Goal: Find specific fact: Find specific fact

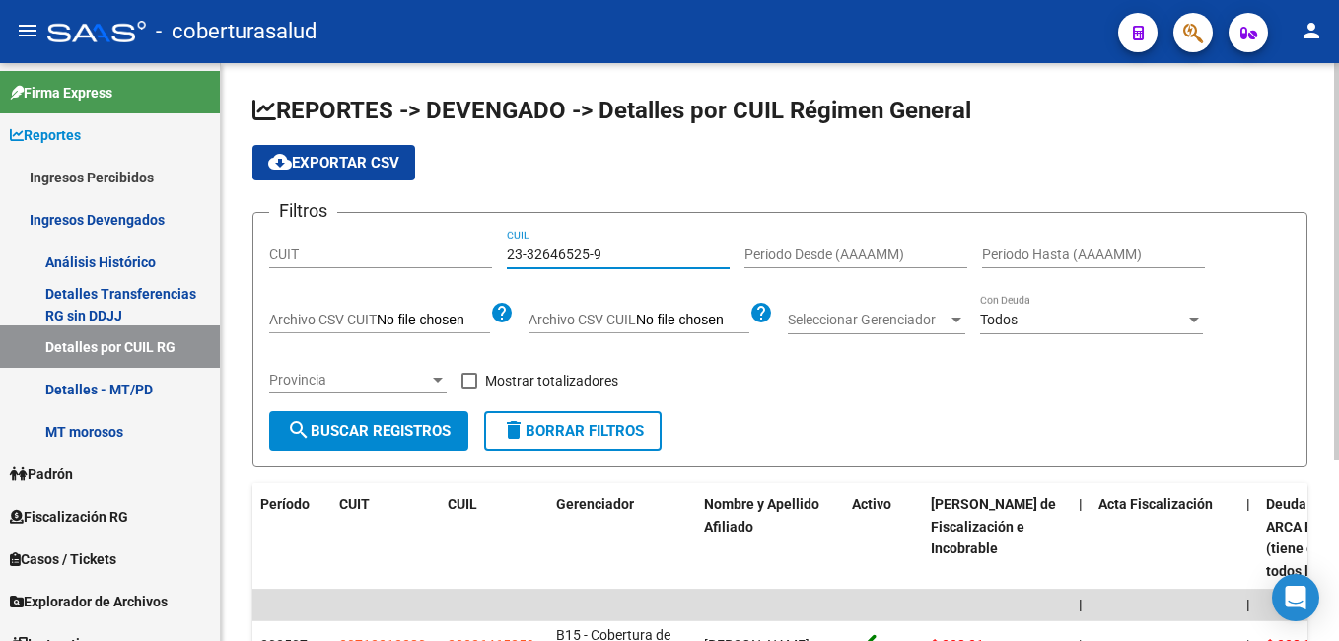
drag, startPoint x: 616, startPoint y: 251, endPoint x: 510, endPoint y: 252, distance: 106.5
click at [510, 252] on input "23-32646525-9" at bounding box center [618, 254] width 223 height 17
paste input "7-26898909-4"
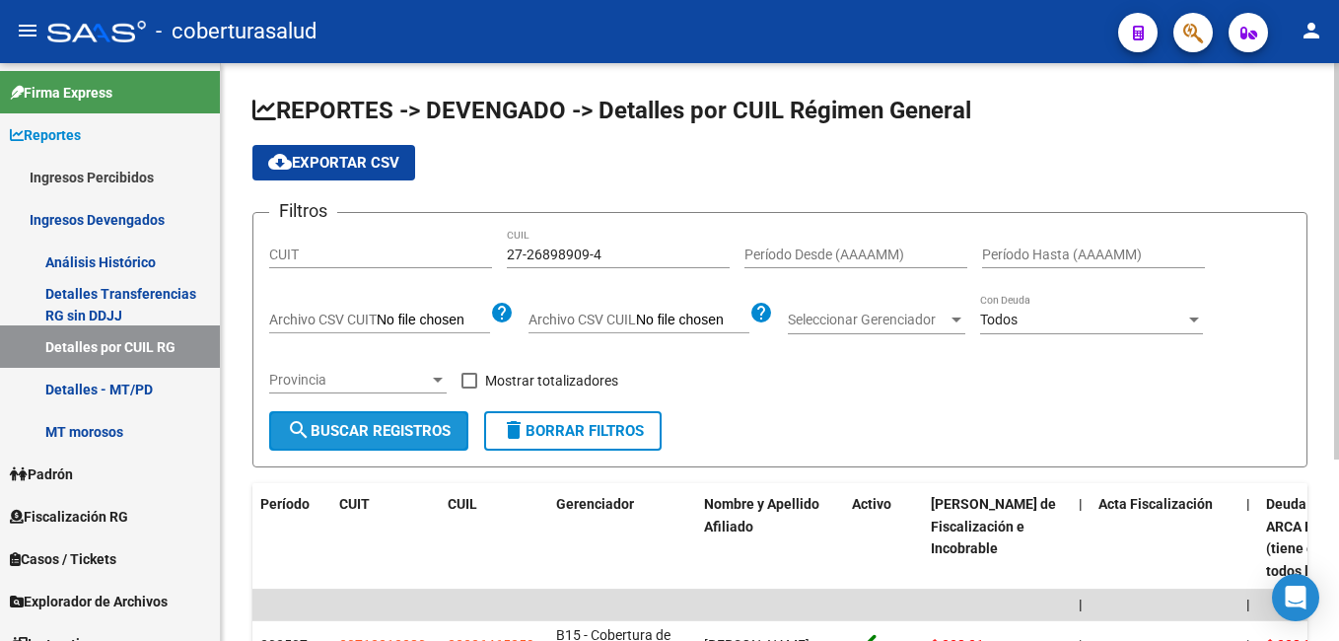
click at [418, 438] on span "search Buscar Registros" at bounding box center [369, 431] width 164 height 18
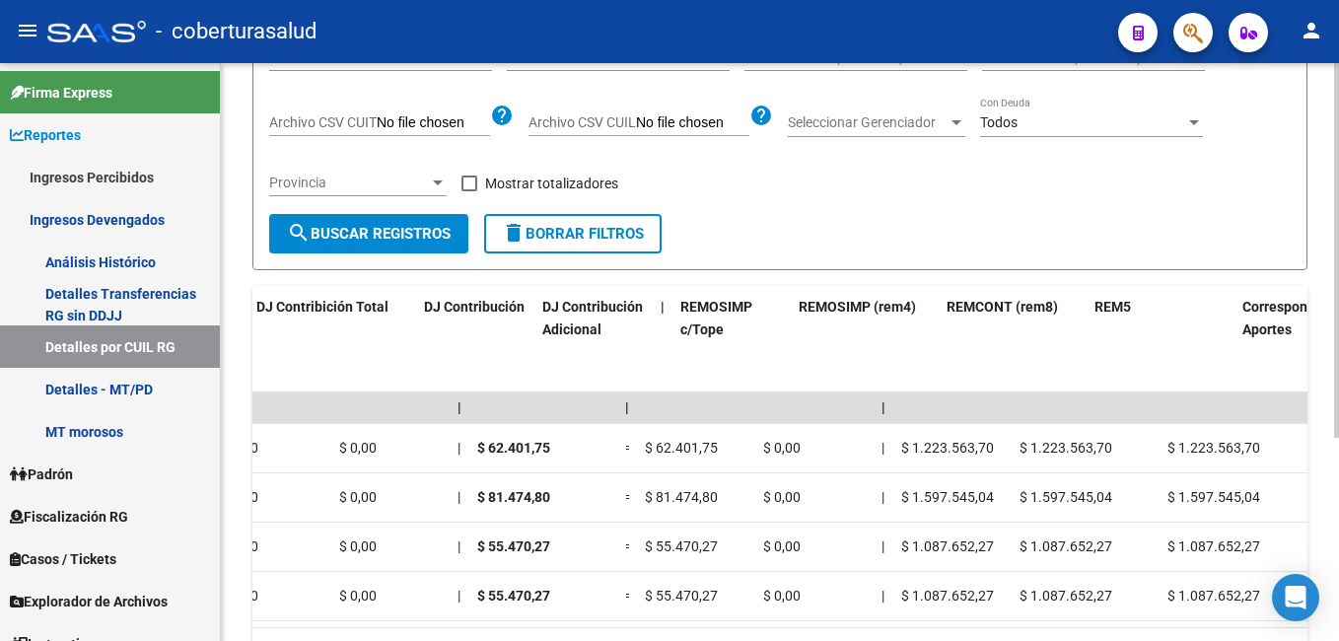
scroll to position [0, 3750]
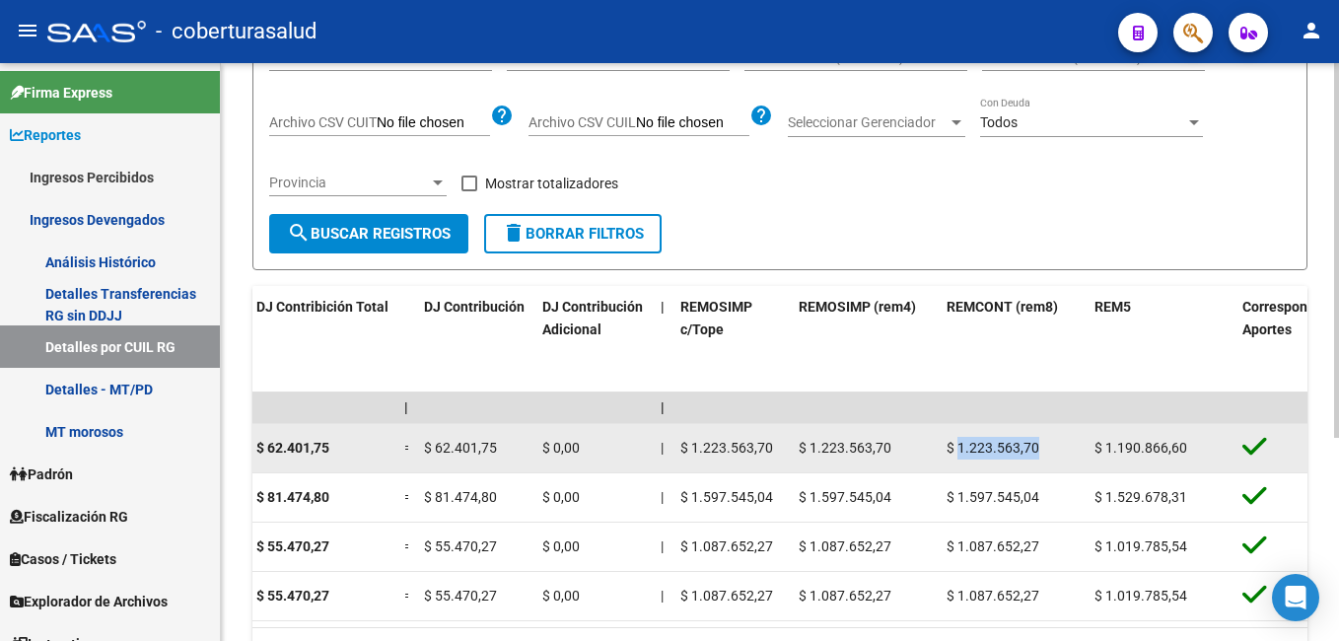
drag, startPoint x: 959, startPoint y: 445, endPoint x: 1044, endPoint y: 449, distance: 84.9
click at [1044, 449] on div "$ 1.223.563,70" at bounding box center [1012, 448] width 132 height 23
copy span "1.223.563,70"
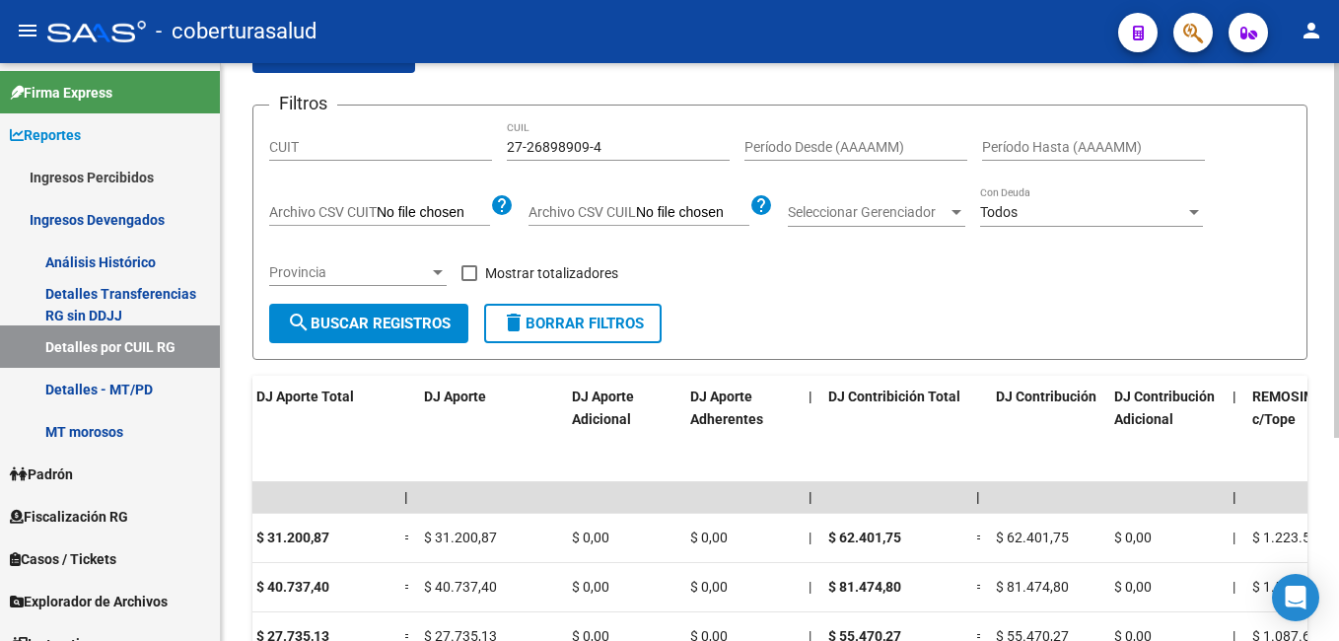
scroll to position [0, 0]
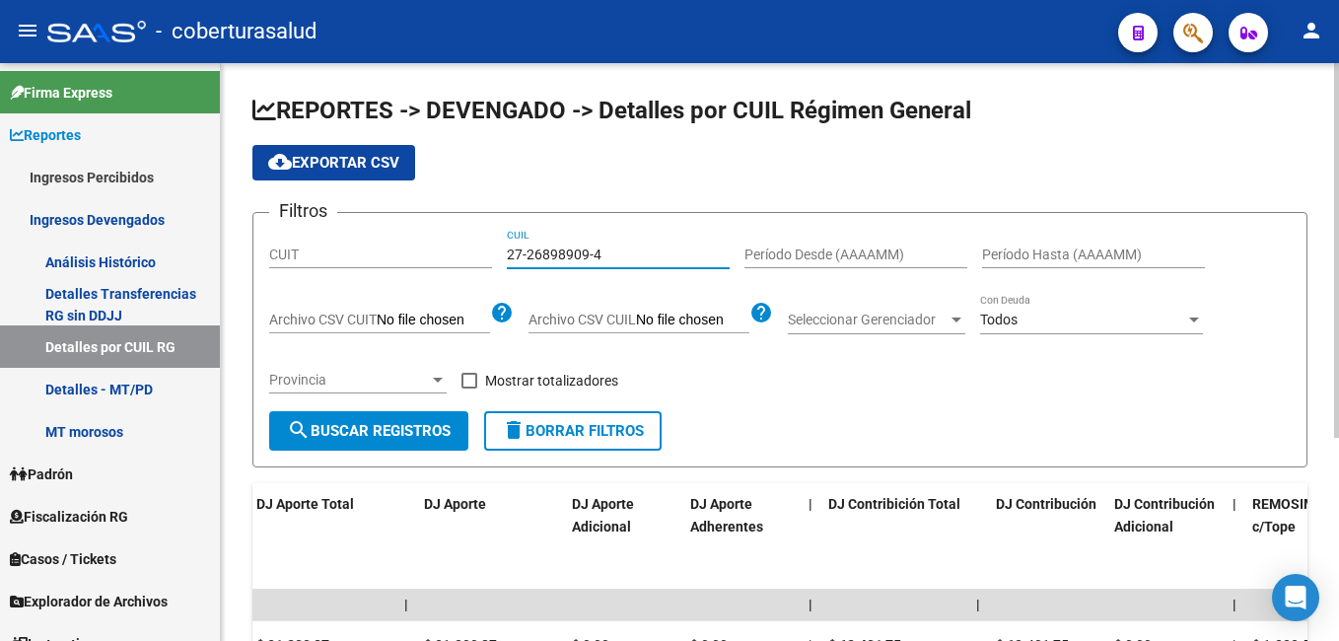
drag, startPoint x: 617, startPoint y: 261, endPoint x: 499, endPoint y: 248, distance: 119.0
click at [499, 248] on div "Filtros CUIT 27-26898909-4 CUIL Período Desde (AAAAMM) Período Hasta (AAAAMM) A…" at bounding box center [779, 320] width 1021 height 182
paste input "3-40826947"
type input "23-40826947-4"
click at [421, 432] on span "search Buscar Registros" at bounding box center [369, 431] width 164 height 18
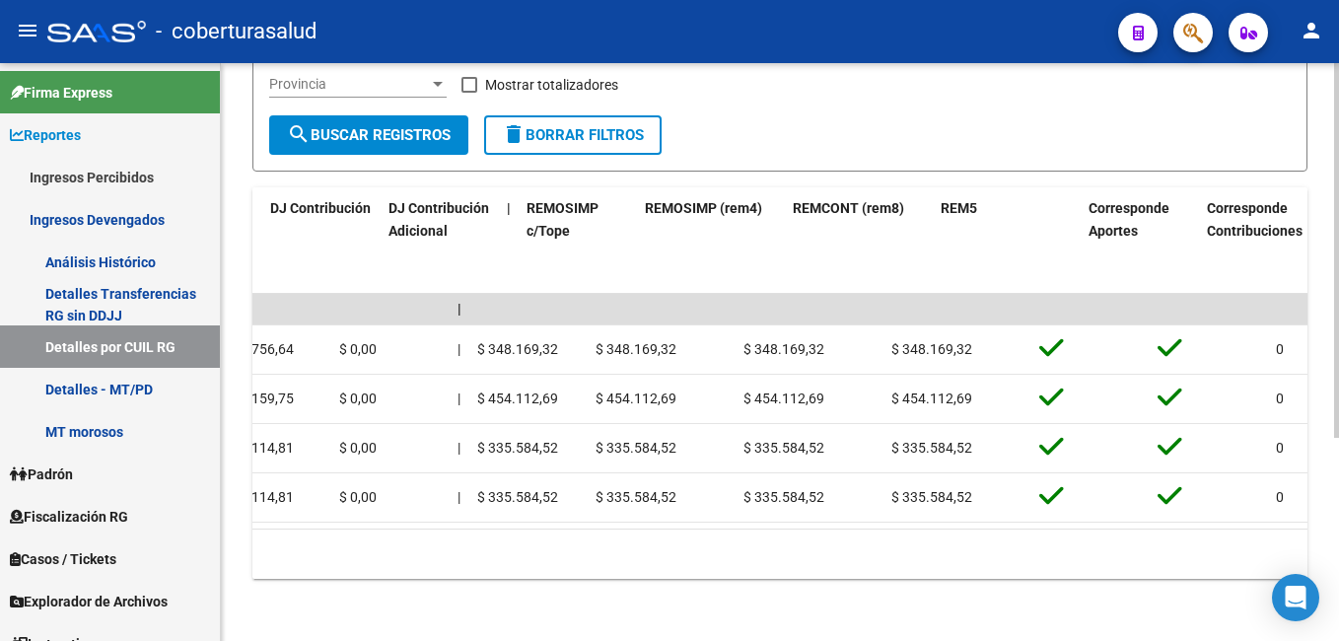
scroll to position [0, 3904]
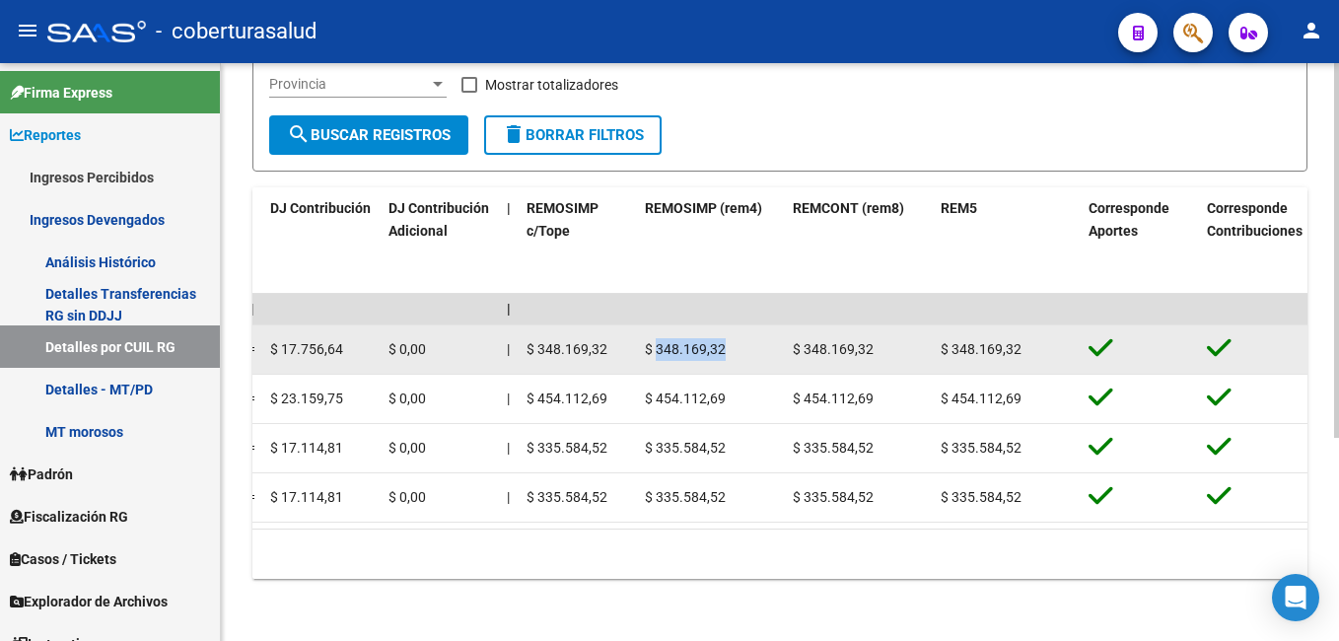
drag, startPoint x: 657, startPoint y: 351, endPoint x: 734, endPoint y: 353, distance: 77.9
click at [734, 353] on div "$ 348.169,32" at bounding box center [711, 349] width 132 height 23
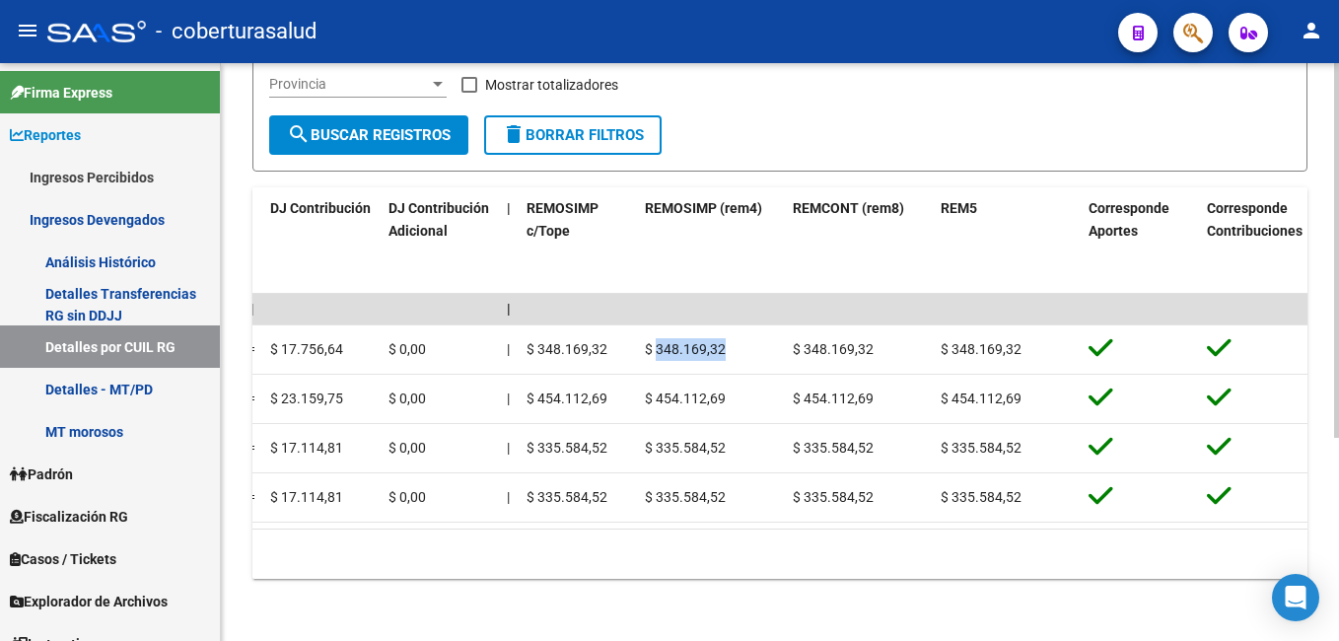
copy span "348.169,32"
